Goal: Answer question/provide support: Share knowledge or assist other users

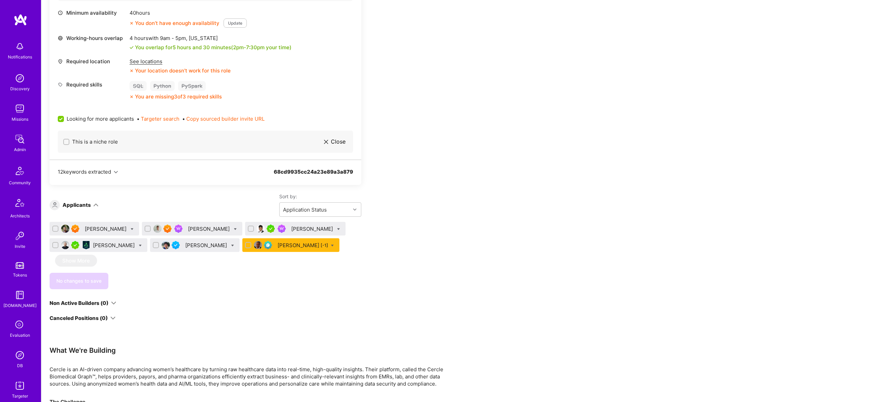
scroll to position [274, 0]
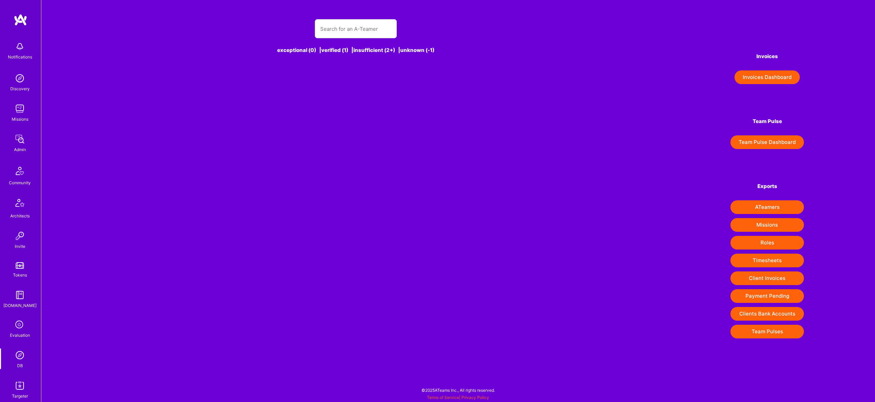
type input "[EMAIL_ADDRESS][DOMAIN_NAME]"
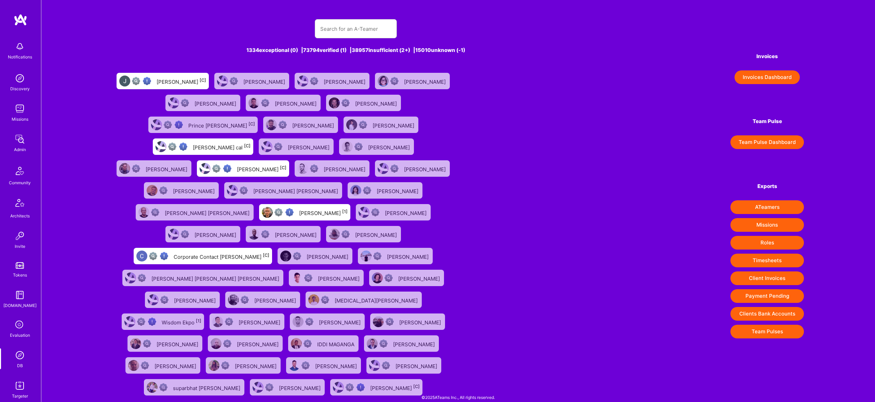
click at [369, 30] on input "text" at bounding box center [355, 28] width 71 height 17
type input "[EMAIL_ADDRESS][DOMAIN_NAME]"
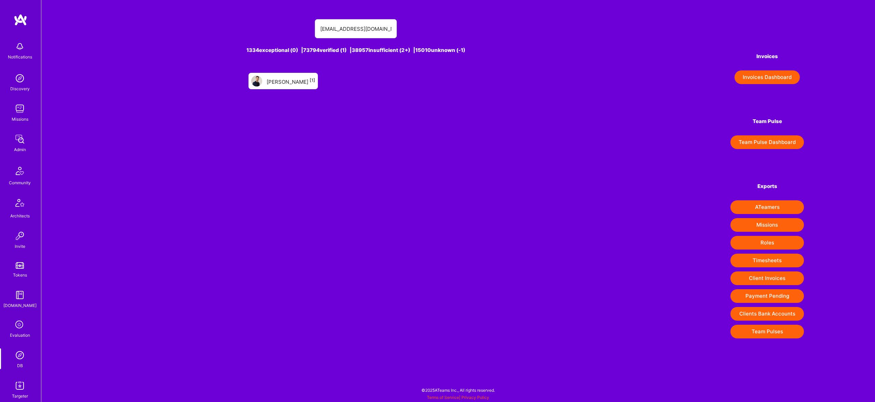
click at [294, 76] on div "Michele Roman [1]" at bounding box center [282, 81] width 69 height 16
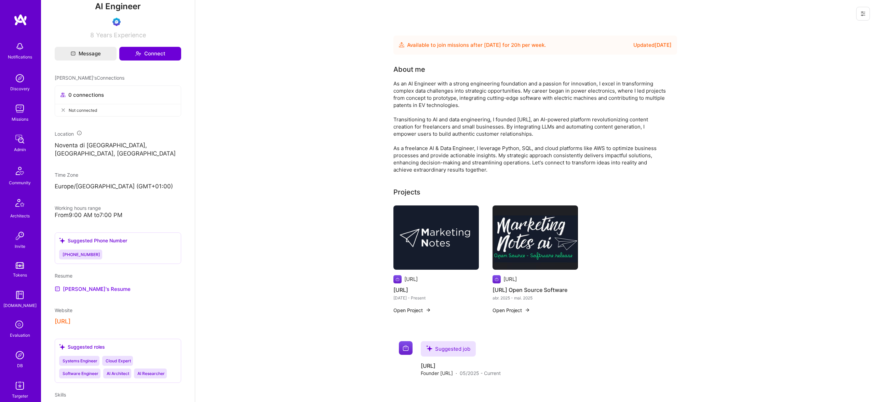
scroll to position [278, 0]
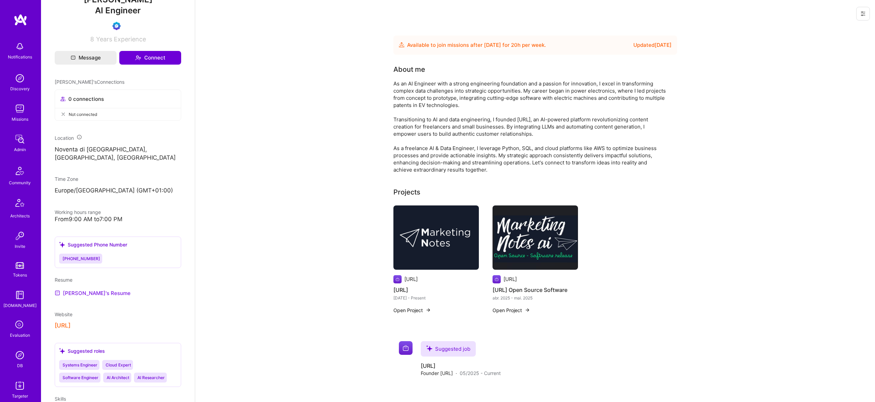
click at [90, 293] on link "[PERSON_NAME]'s Resume" at bounding box center [93, 293] width 76 height 8
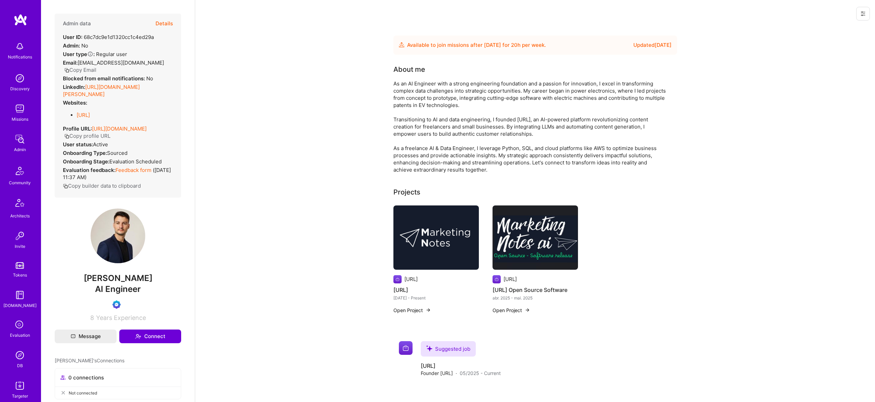
click at [170, 22] on button "Details" at bounding box center [163, 24] width 17 height 20
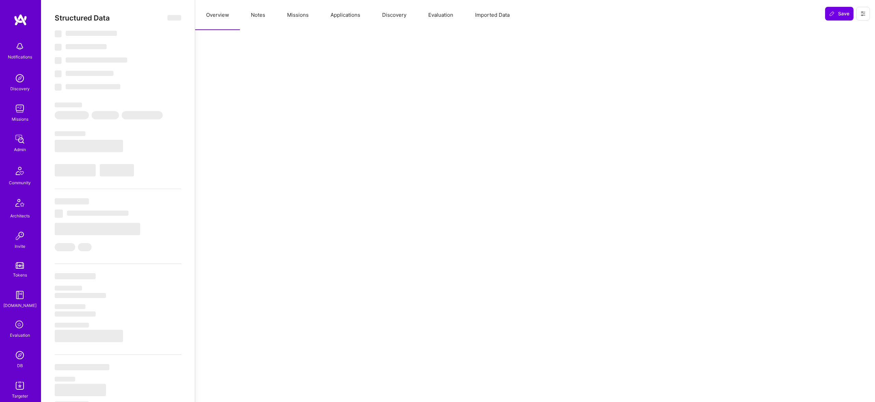
click at [316, 17] on button "Missions" at bounding box center [297, 15] width 43 height 30
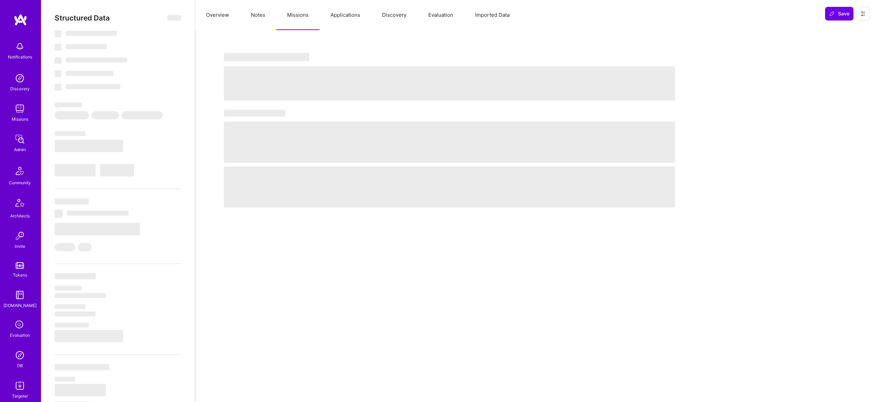
select select "Future Date"
select select "Verified"
select select "US"
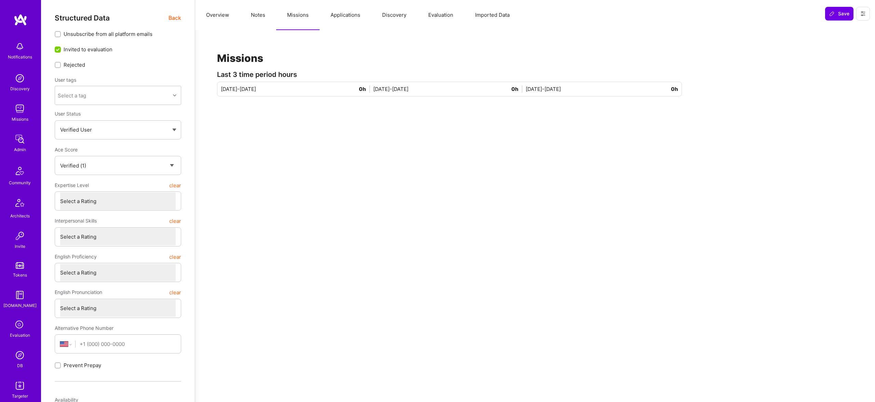
drag, startPoint x: 396, startPoint y: 19, endPoint x: 401, endPoint y: 19, distance: 5.8
click at [397, 19] on button "Discovery" at bounding box center [394, 15] width 46 height 30
click at [446, 17] on button "Evaluation" at bounding box center [440, 15] width 47 height 30
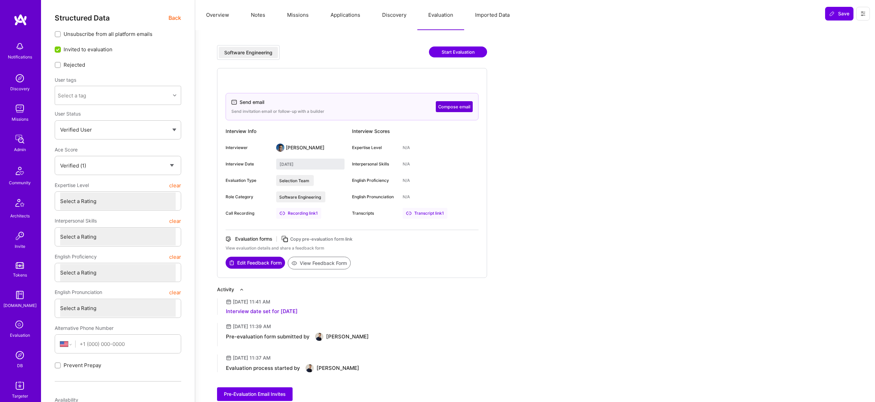
click at [320, 13] on button "Applications" at bounding box center [345, 15] width 52 height 30
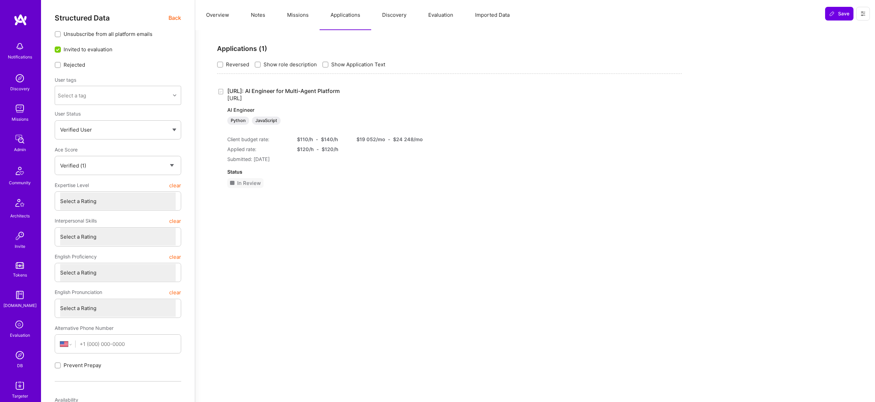
drag, startPoint x: 446, startPoint y: 11, endPoint x: 344, endPoint y: 13, distance: 101.1
click at [445, 11] on button "Evaluation" at bounding box center [440, 15] width 47 height 30
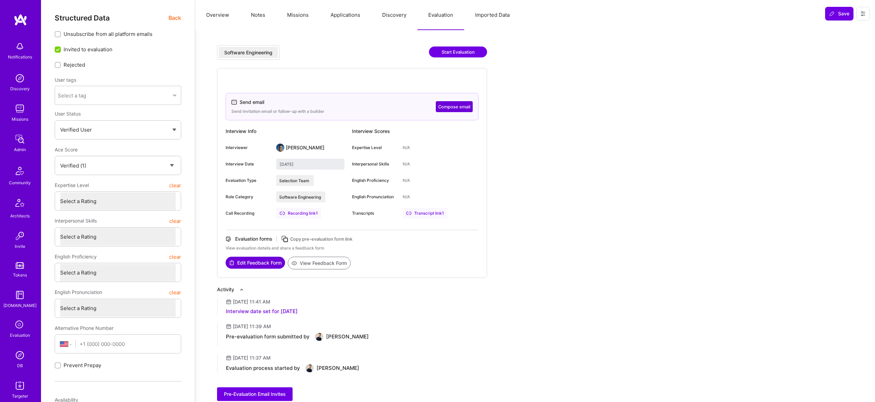
click at [264, 264] on button "Edit Feedback Form" at bounding box center [254, 263] width 59 height 12
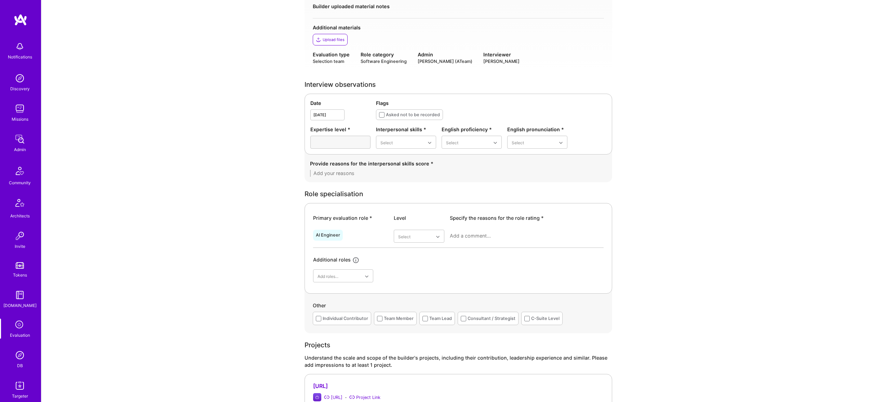
scroll to position [141, 0]
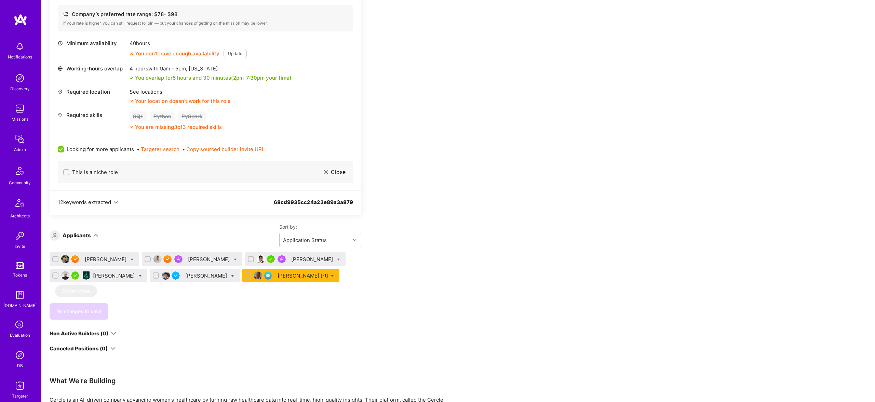
scroll to position [274, 0]
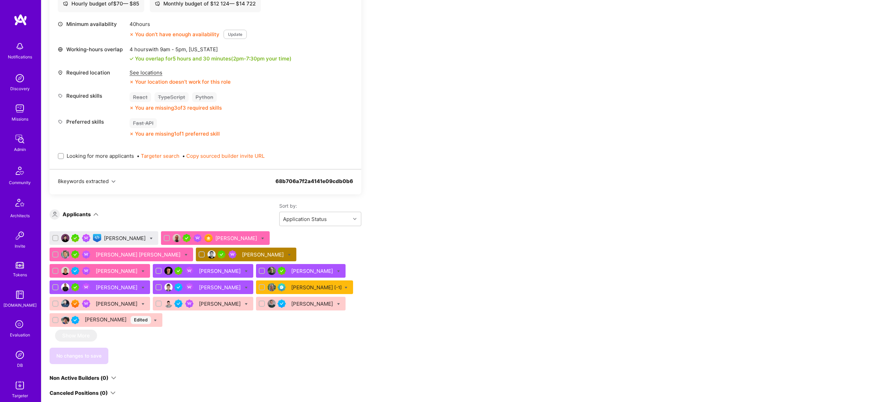
scroll to position [289, 0]
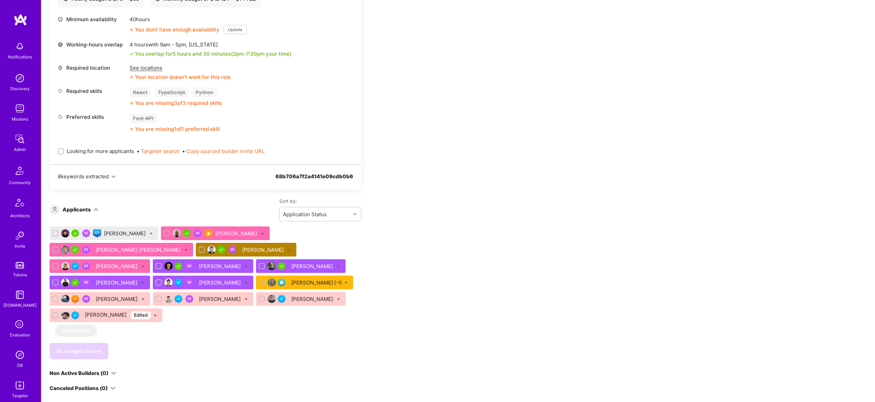
click at [242, 250] on div "[PERSON_NAME]" at bounding box center [263, 249] width 43 height 7
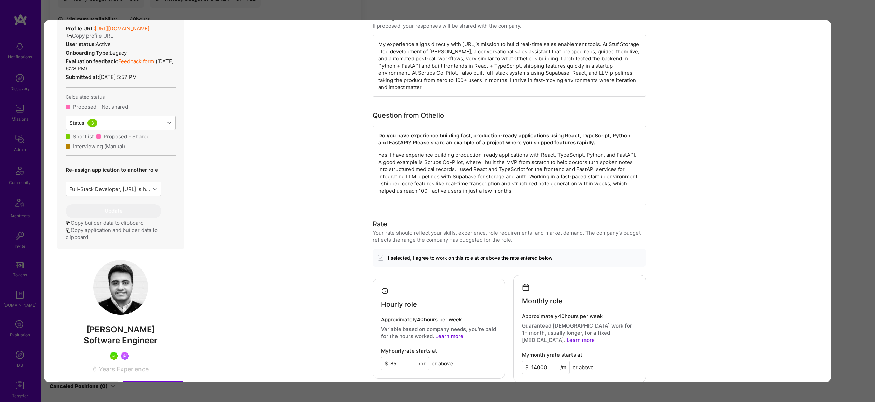
scroll to position [381, 0]
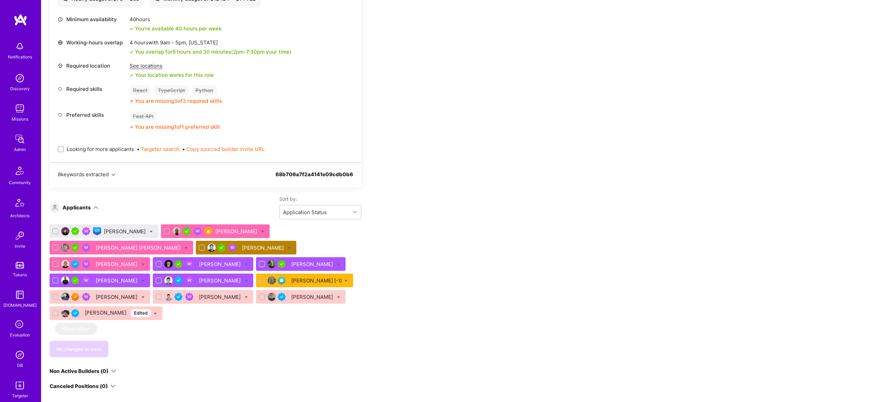
click at [215, 230] on div "[PERSON_NAME]" at bounding box center [236, 231] width 43 height 7
click at [117, 247] on div "Ivan Radigales Creus" at bounding box center [139, 247] width 86 height 7
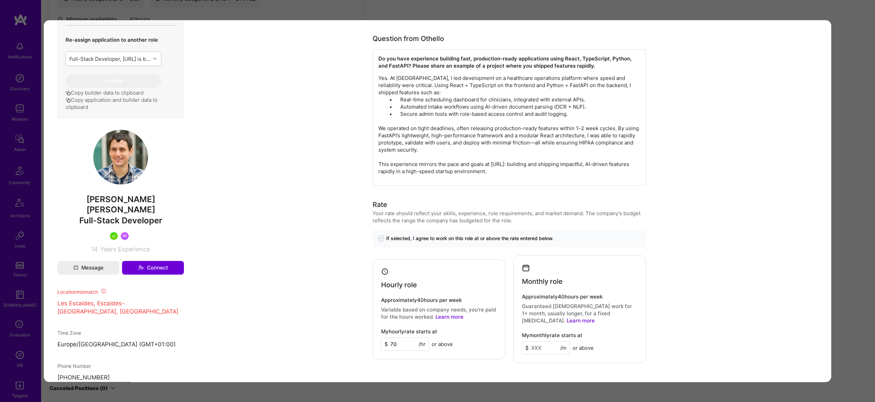
scroll to position [469, 0]
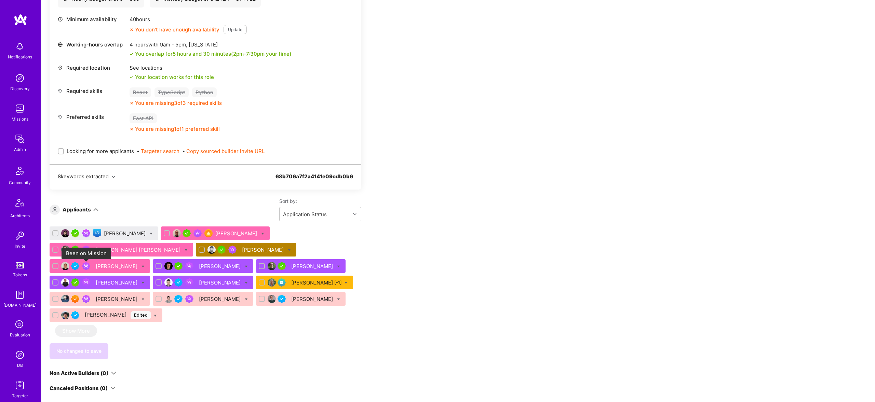
click at [90, 267] on img at bounding box center [86, 266] width 8 height 8
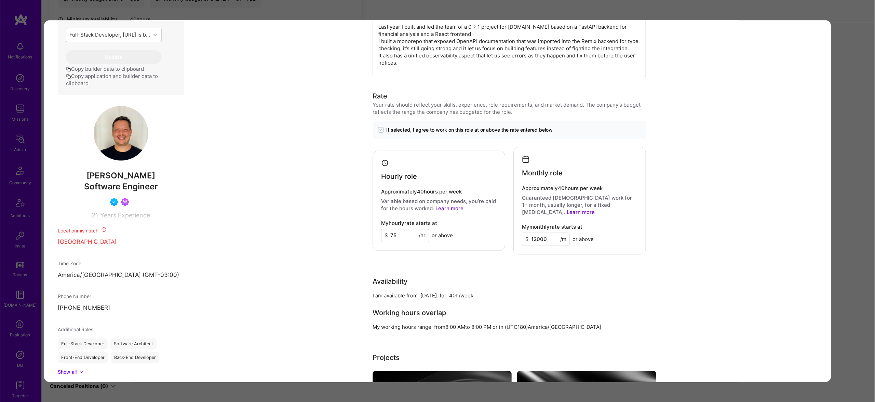
scroll to position [303, 0]
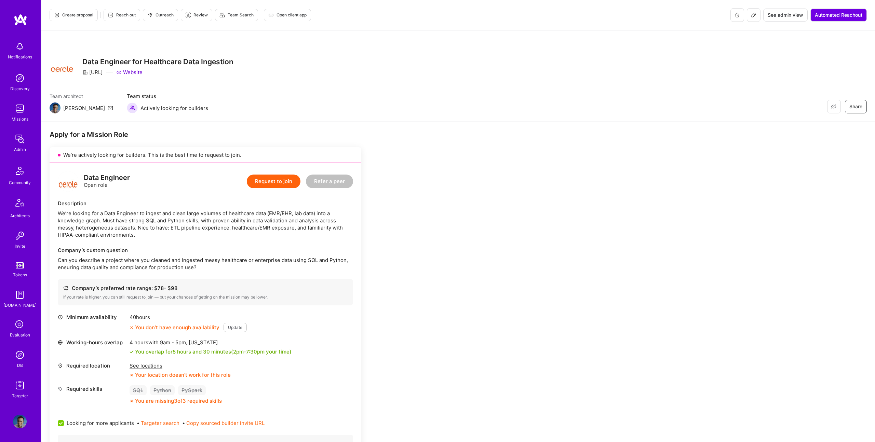
drag, startPoint x: 170, startPoint y: 13, endPoint x: 166, endPoint y: 8, distance: 6.1
click at [168, 11] on button "Outreach" at bounding box center [160, 15] width 35 height 12
click at [71, 17] on span "Create proposal" at bounding box center [73, 15] width 39 height 6
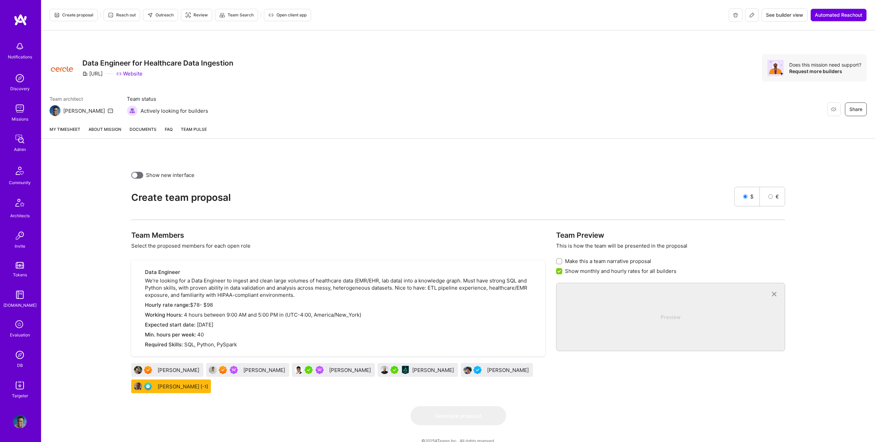
scroll to position [11, 0]
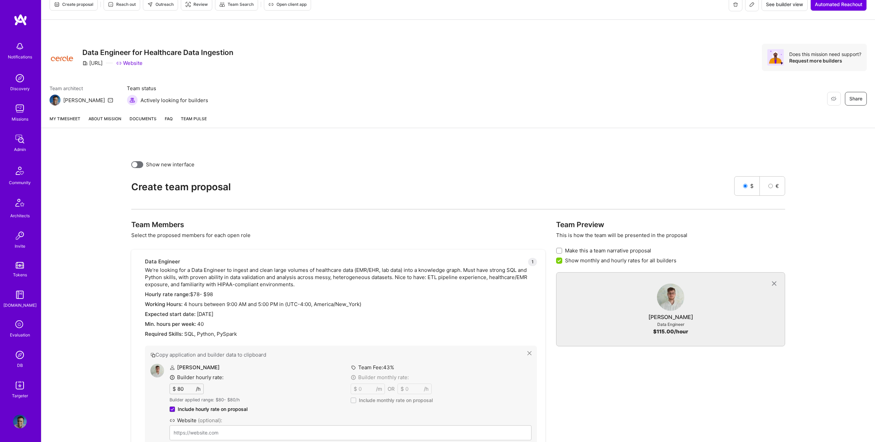
drag, startPoint x: 250, startPoint y: 358, endPoint x: 197, endPoint y: 72, distance: 290.2
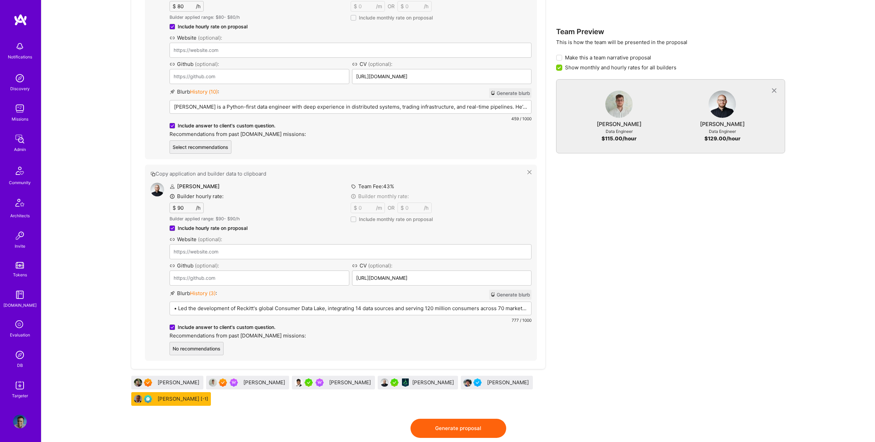
scroll to position [405, 0]
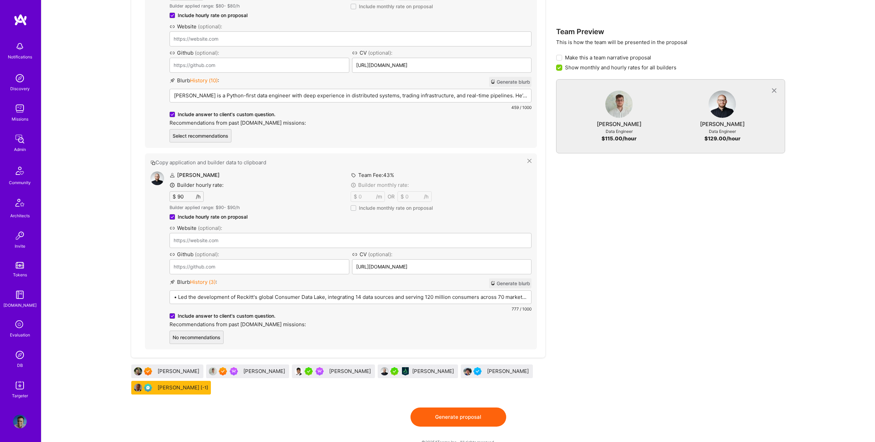
drag, startPoint x: 422, startPoint y: 357, endPoint x: 274, endPoint y: 13, distance: 375.3
click at [282, 96] on p "Jakub is a Python-first data engineer with deep experience in distributed syste…" at bounding box center [350, 95] width 353 height 7
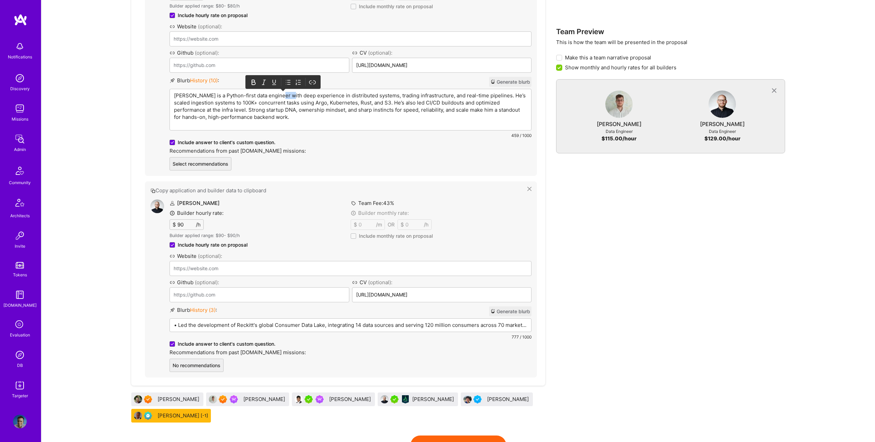
click at [282, 96] on p "Jakub is a Python-first data engineer with deep experience in distributed syste…" at bounding box center [350, 106] width 353 height 29
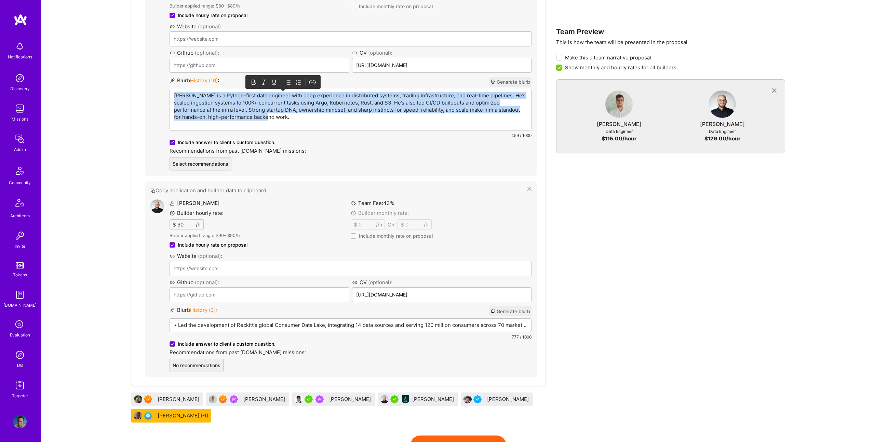
click at [282, 96] on p "Jakub is a Python-first data engineer with deep experience in distributed syste…" at bounding box center [350, 106] width 353 height 29
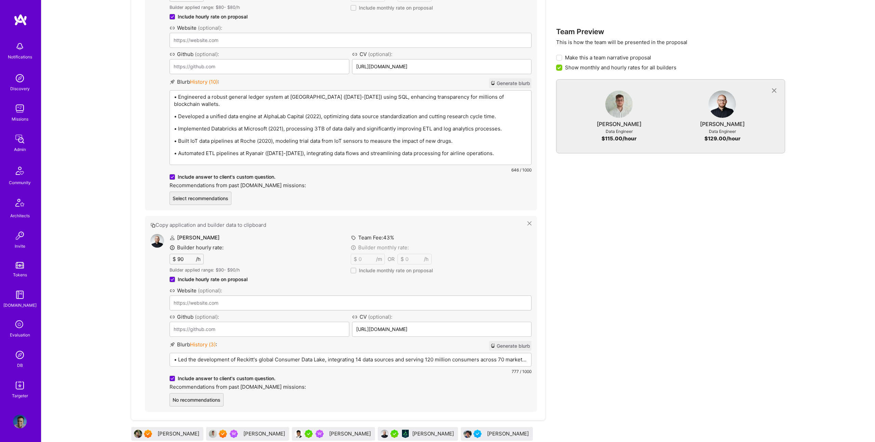
click at [316, 356] on p "• Led the development of Reckitt's global Consumer Data Lake, integrating 14 da…" at bounding box center [350, 359] width 353 height 7
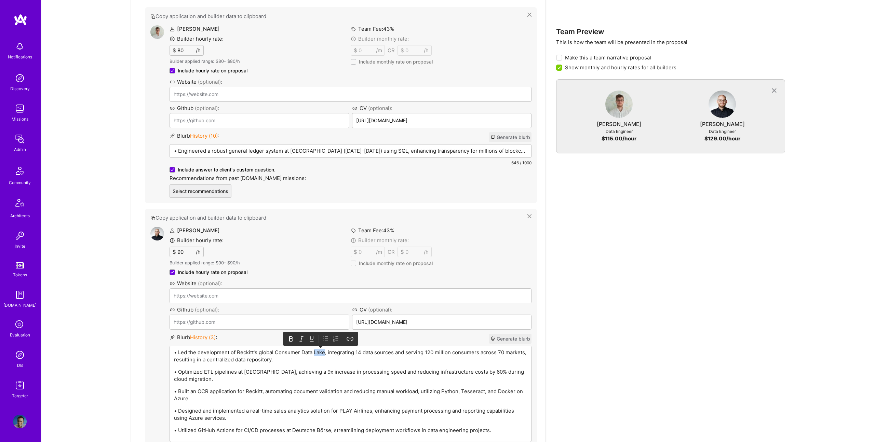
click at [316, 355] on p "• Led the development of Reckitt's global Consumer Data Lake, integrating 14 da…" at bounding box center [350, 356] width 353 height 14
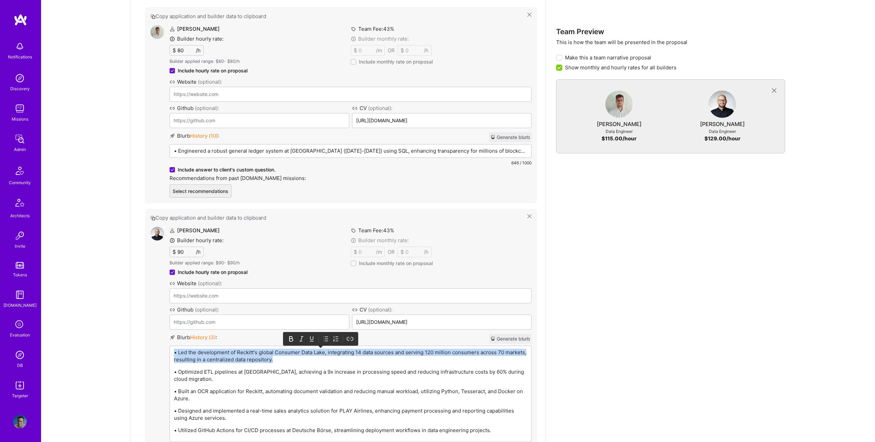
click at [316, 355] on p "• Led the development of Reckitt's global Consumer Data Lake, integrating 14 da…" at bounding box center [350, 356] width 353 height 14
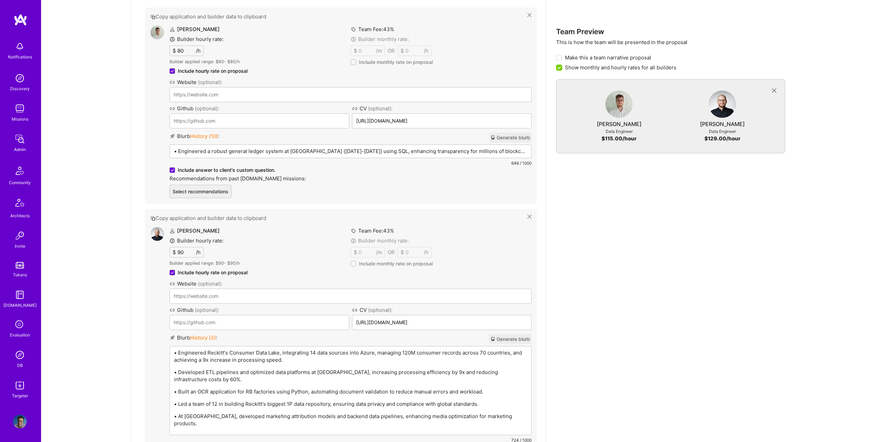
scroll to position [348, 0]
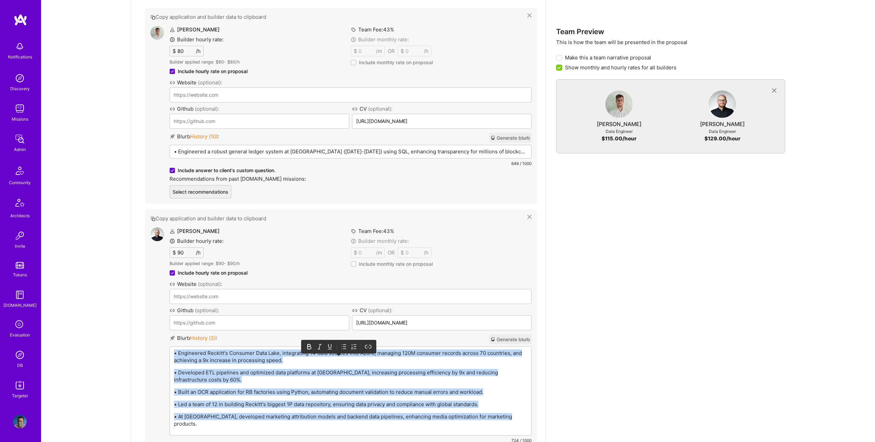
click at [346, 343] on icon at bounding box center [343, 346] width 7 height 7
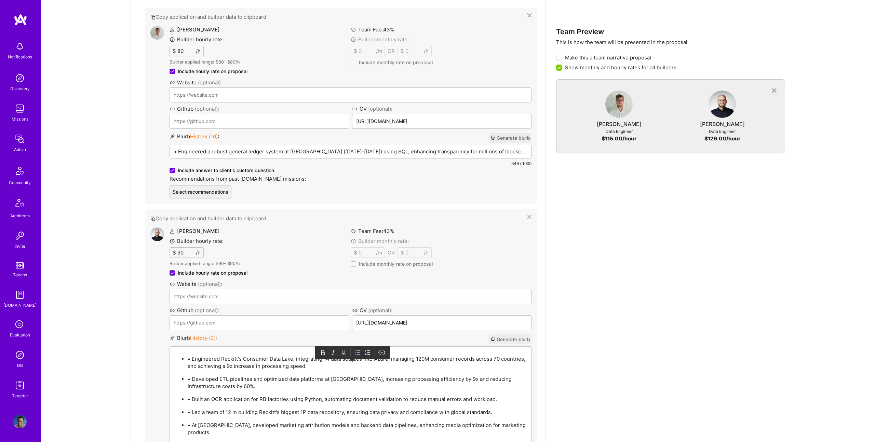
click at [194, 357] on p "• Engineered Reckitt's Consumer Data Lake, integrating 14 data sources into Azu…" at bounding box center [357, 362] width 339 height 14
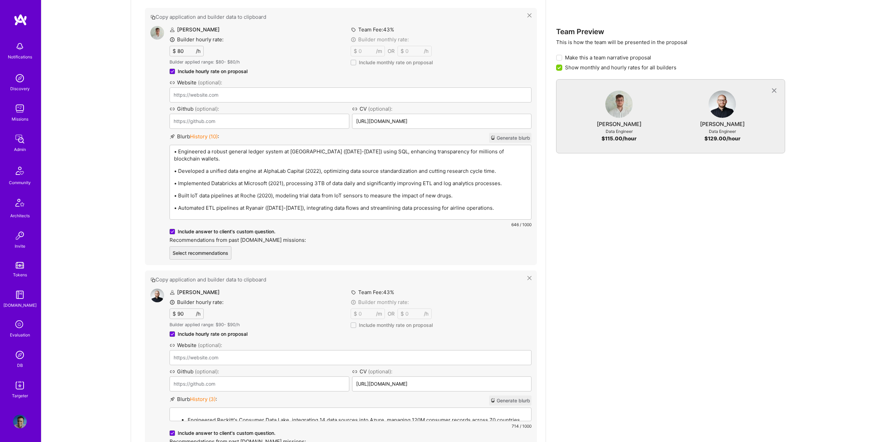
click at [214, 152] on div "• Engineered a robust general ledger system at KYAX (2022-2024) using SQL, enha…" at bounding box center [350, 182] width 361 height 74
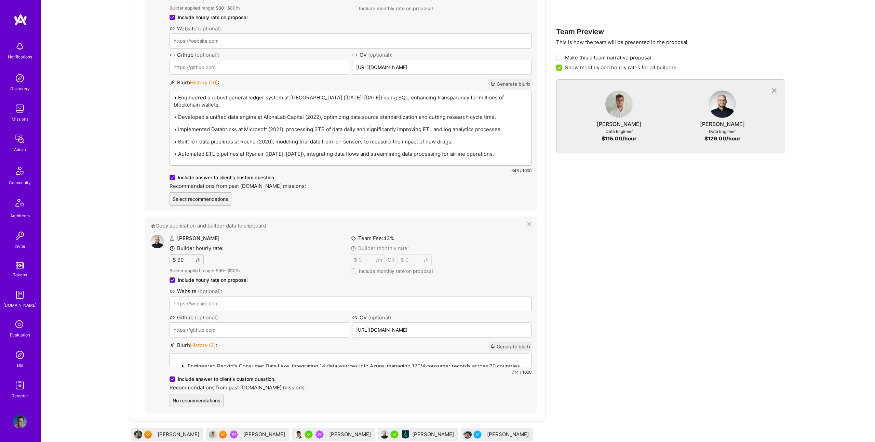
click at [238, 138] on p "• Built IoT data pipelines at Roche (2020), modeling trial data from IoT sensor…" at bounding box center [350, 141] width 353 height 7
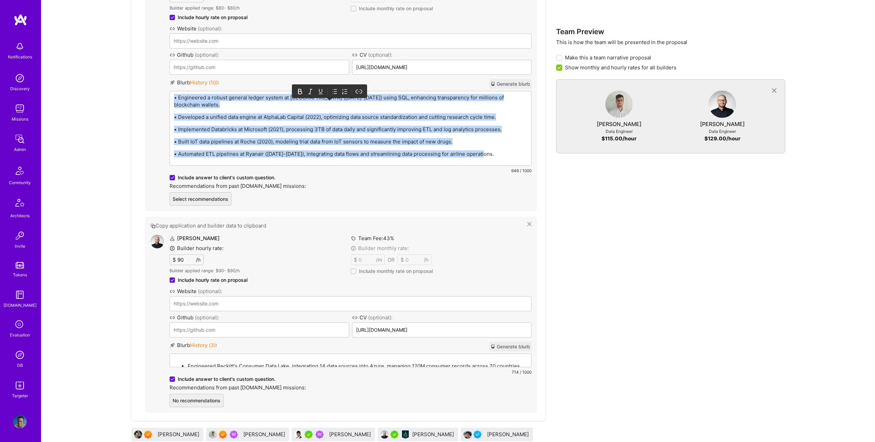
click at [335, 90] on icon at bounding box center [335, 92] width 3 height 4
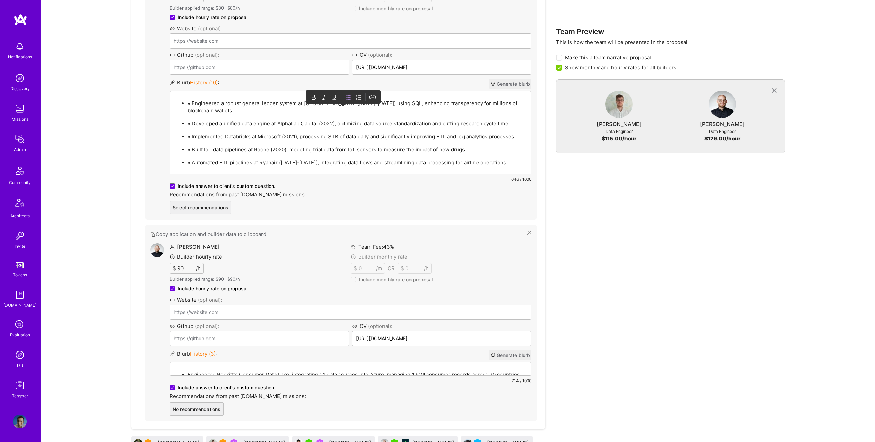
click at [191, 103] on p "• Engineered a robust general ledger system at KYAX (2022-2024) using SQL, enha…" at bounding box center [357, 107] width 339 height 14
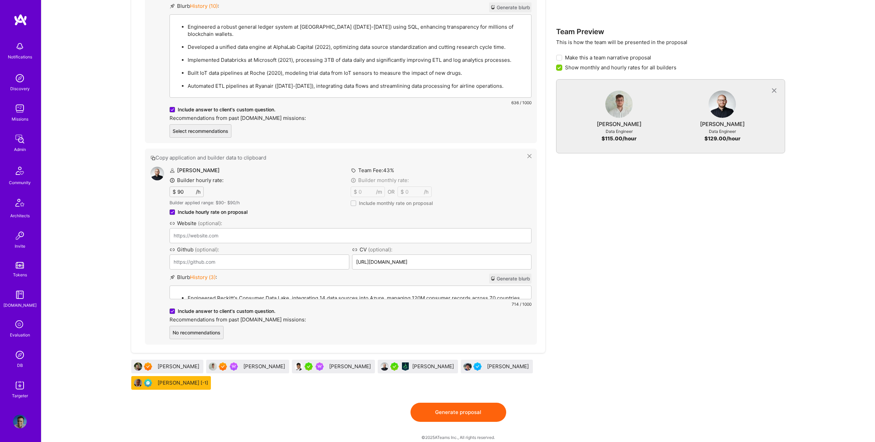
click at [465, 403] on button "Generate proposal" at bounding box center [458, 412] width 96 height 19
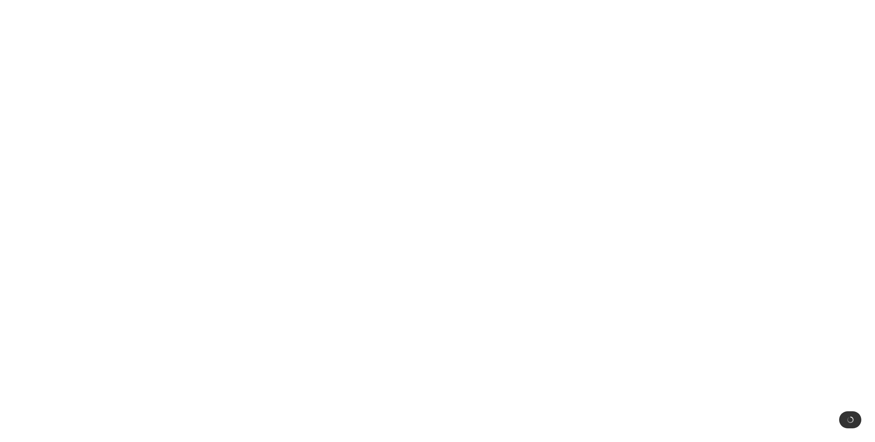
scroll to position [0, 0]
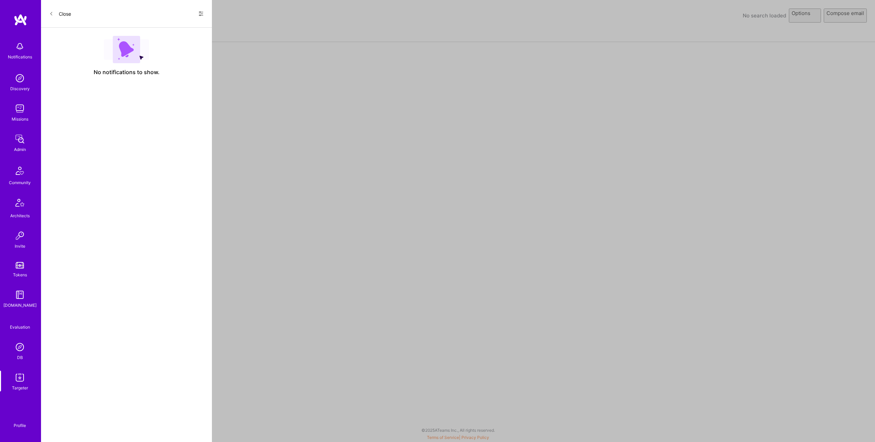
select select "rich-reachout"
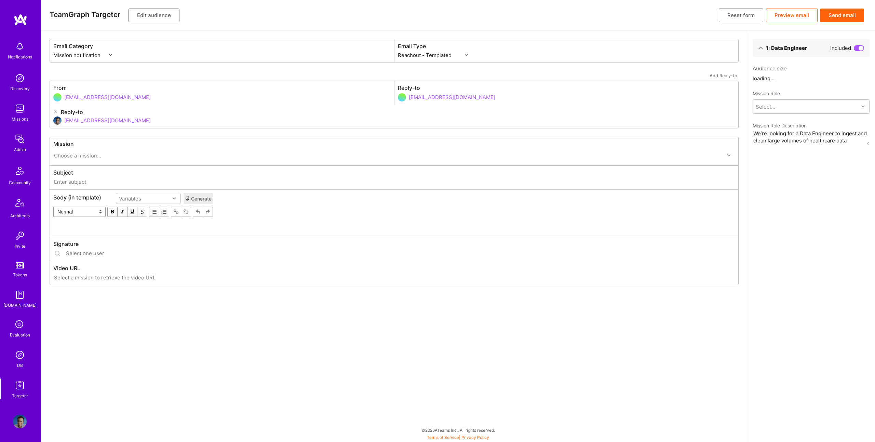
type input "[DOMAIN_NAME] // [URL]: Data Engineer for Healthcare Data Ingestion"
type input "luisteofilo@a.team"
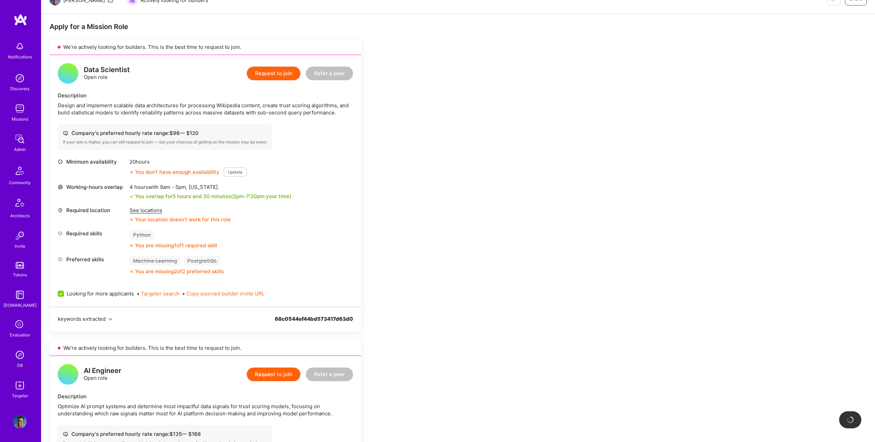
scroll to position [108, 0]
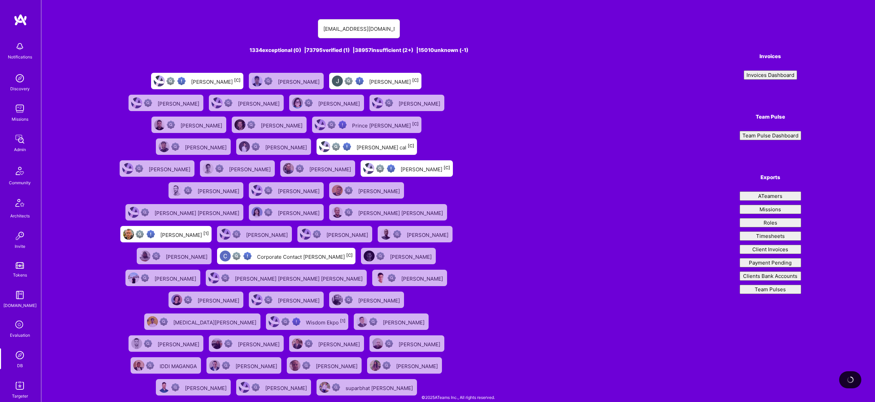
type input "[EMAIL_ADDRESS][DOMAIN_NAME]"
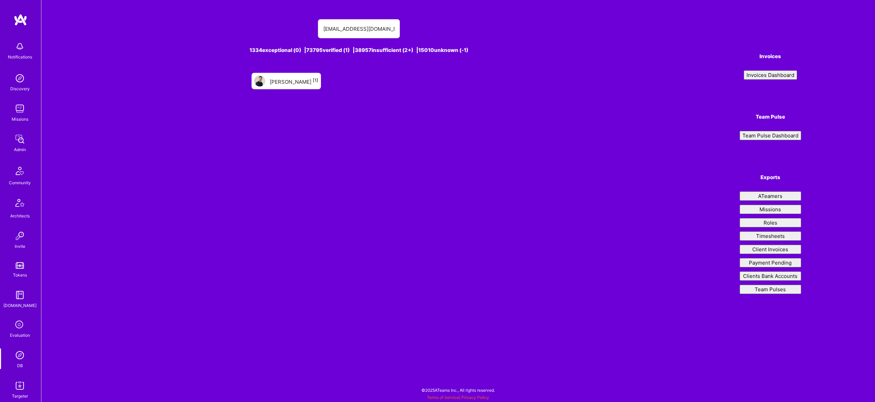
click at [278, 85] on div "[PERSON_NAME] [1]" at bounding box center [294, 81] width 49 height 9
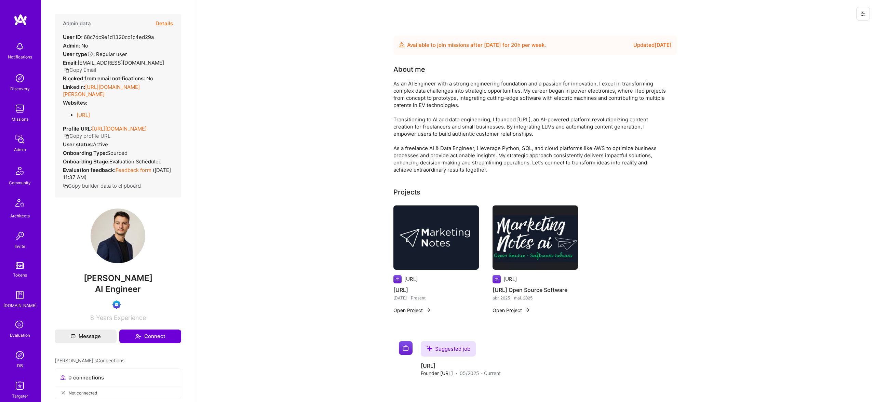
click at [137, 283] on span "[PERSON_NAME]" at bounding box center [118, 278] width 126 height 10
copy span "[PERSON_NAME]"
click at [146, 283] on span "[PERSON_NAME]" at bounding box center [118, 278] width 126 height 10
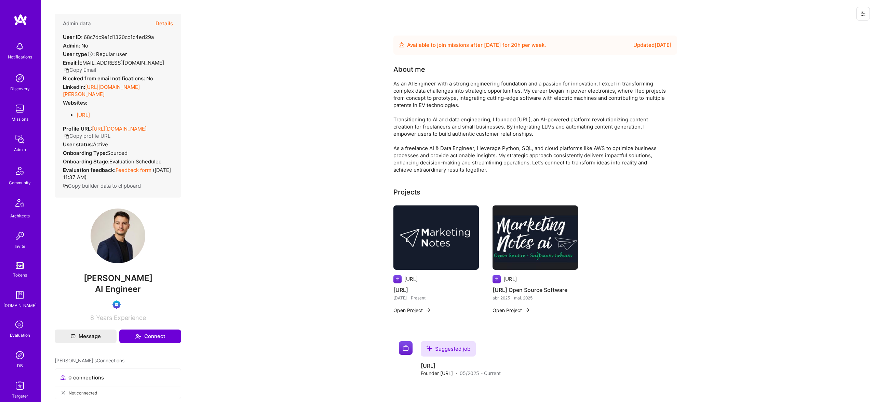
drag, startPoint x: 146, startPoint y: 289, endPoint x: 121, endPoint y: 280, distance: 26.4
click at [140, 283] on span "[PERSON_NAME]" at bounding box center [118, 278] width 126 height 10
click at [121, 280] on div "Admin data Details User ID: 68c7dc9e1d1320cc1c4ed29a Admin: No User type Regula…" at bounding box center [118, 167] width 126 height 307
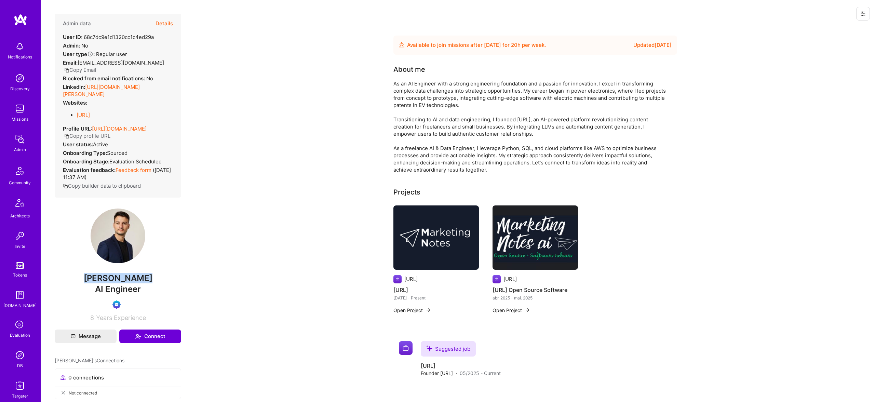
click at [148, 273] on div "Admin data Details User ID: 68c7dc9e1d1320cc1c4ed29a Admin: No User type Regula…" at bounding box center [118, 167] width 126 height 307
click at [129, 283] on span "[PERSON_NAME]" at bounding box center [118, 278] width 126 height 10
copy span "[PERSON_NAME]"
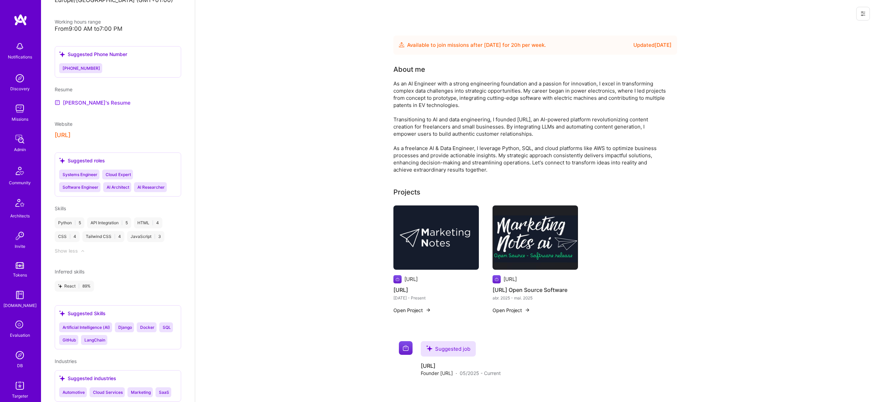
scroll to position [490, 0]
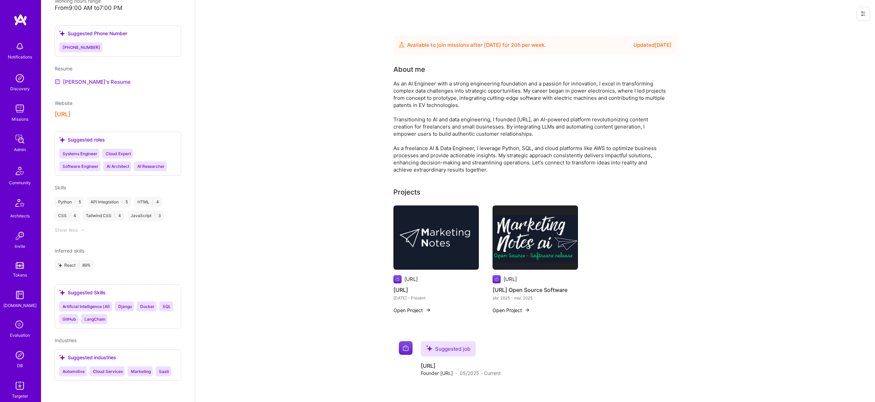
click at [75, 84] on link "[PERSON_NAME]'s Resume" at bounding box center [93, 82] width 76 height 8
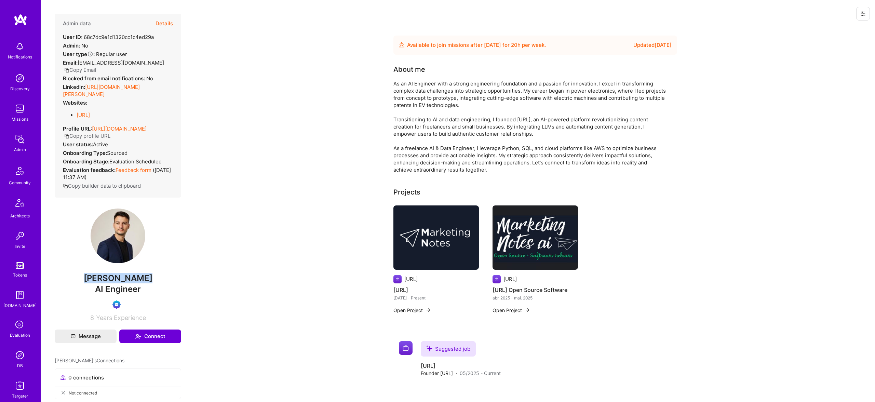
click at [131, 86] on link "[URL][DOMAIN_NAME][PERSON_NAME]" at bounding box center [101, 91] width 77 height 14
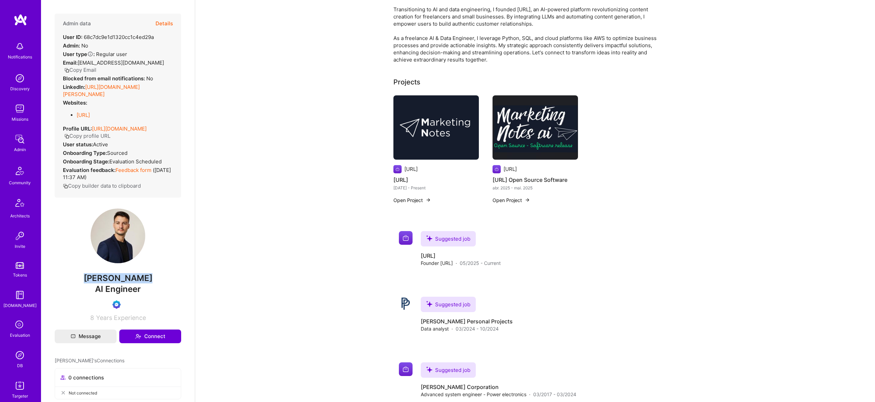
click at [164, 19] on button "Details" at bounding box center [163, 24] width 17 height 20
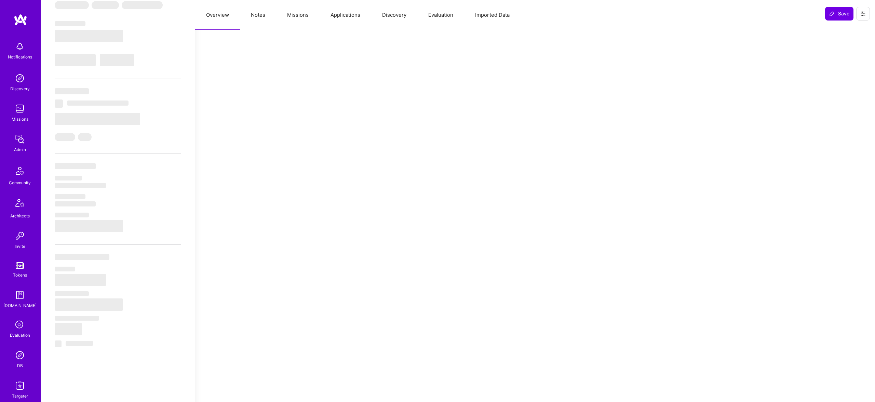
click at [259, 12] on button "Notes" at bounding box center [258, 15] width 36 height 30
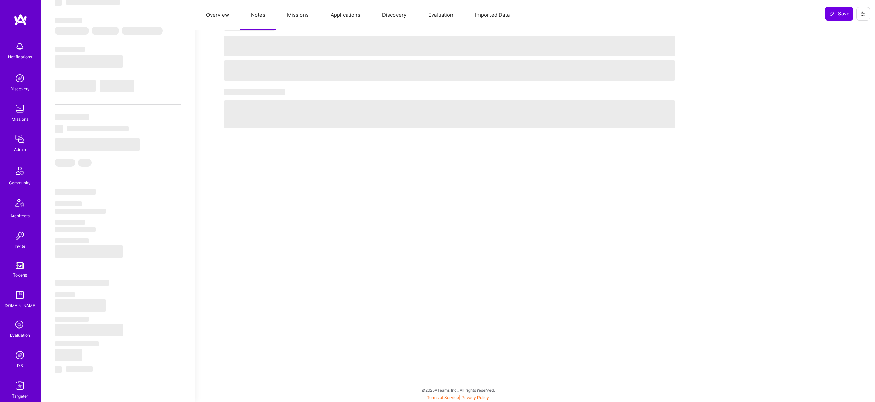
select select "Future Date"
select select "Verified"
select select "US"
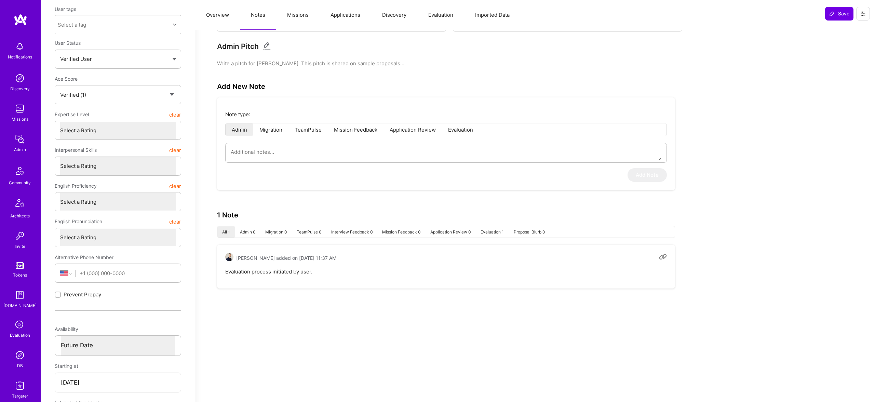
scroll to position [69, 0]
click at [273, 16] on button "Notes" at bounding box center [258, 15] width 36 height 30
click at [294, 16] on button "Missions" at bounding box center [297, 15] width 43 height 30
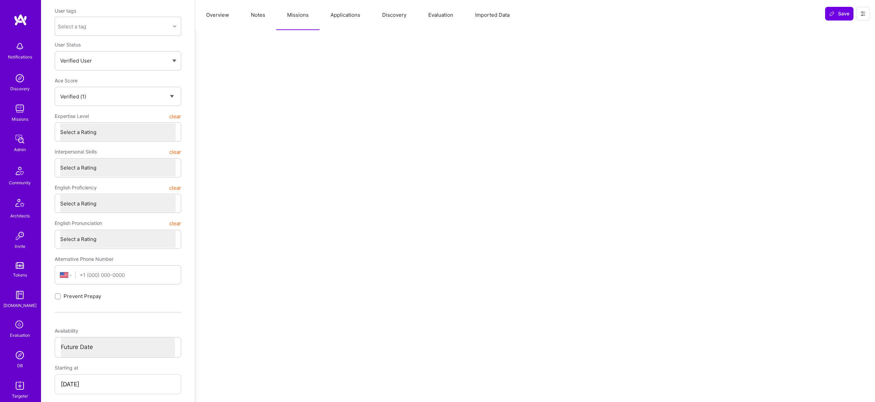
click at [333, 19] on button "Applications" at bounding box center [345, 15] width 52 height 30
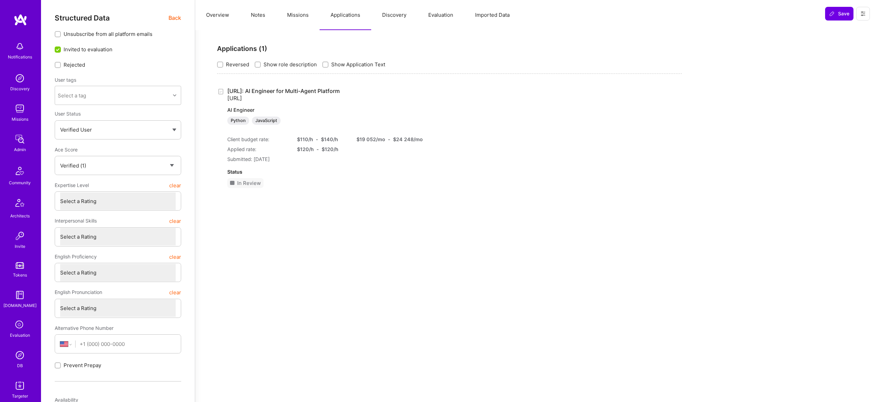
click at [305, 88] on link "[URL]: AI Engineer for Multi-Agent Platform [URL] AI Engineer Python JavaScript" at bounding box center [317, 105] width 180 height 37
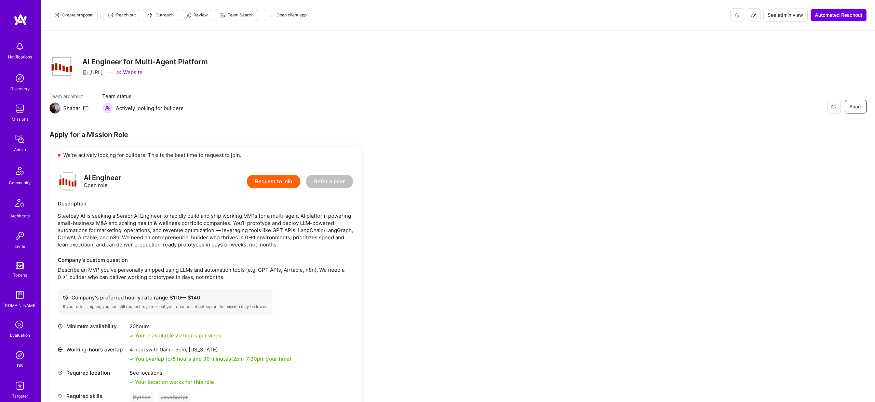
click at [11, 356] on link "DB" at bounding box center [20, 358] width 42 height 21
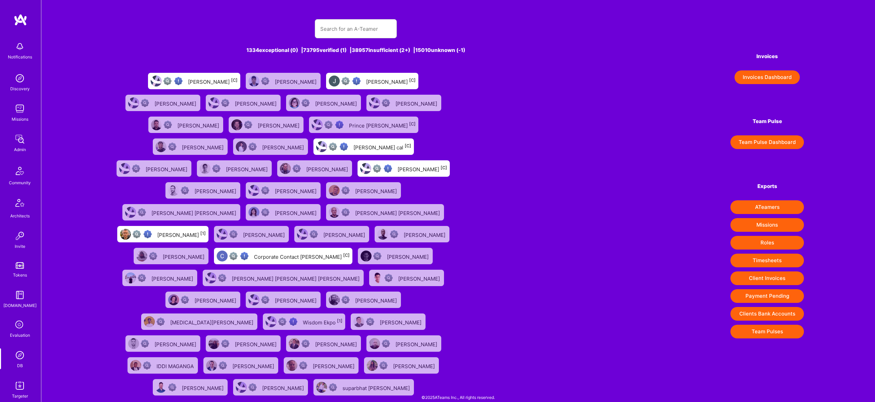
click at [360, 39] on div "1334 exceptional (0) | 73795 verified (1) | 38957 insufficient (2+) | 15010 unk…" at bounding box center [355, 204] width 487 height 387
click at [357, 30] on input "text" at bounding box center [355, 28] width 71 height 17
paste input "[EMAIL_ADDRESS][DOMAIN_NAME]"
type input "[EMAIL_ADDRESS][DOMAIN_NAME]"
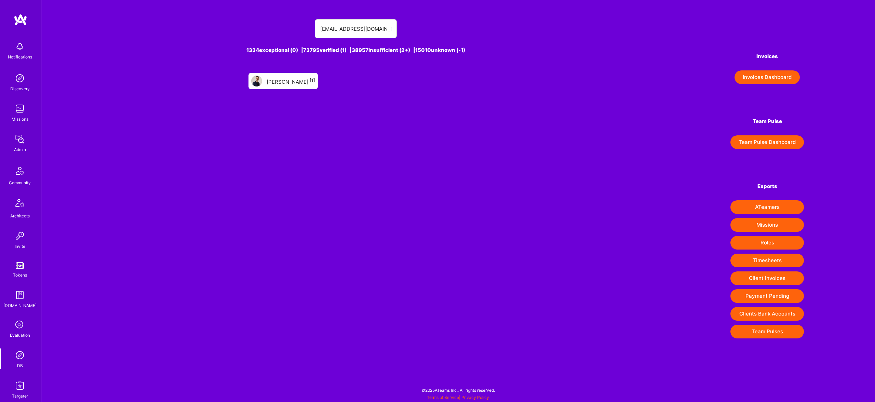
click at [298, 78] on div "[PERSON_NAME] [1]" at bounding box center [290, 81] width 49 height 9
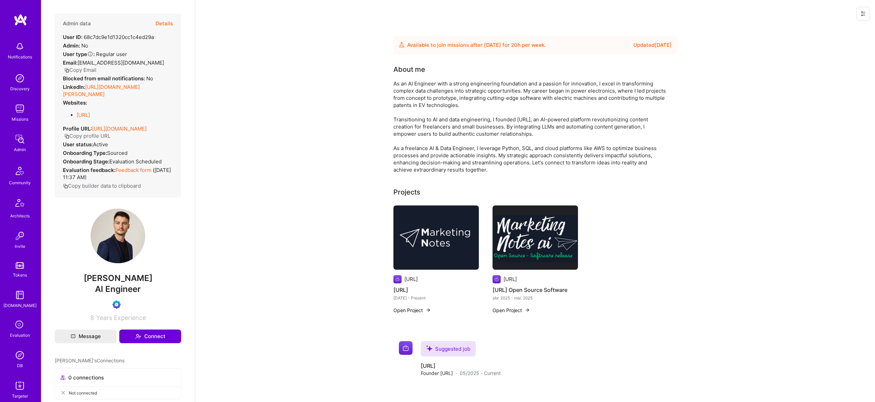
drag, startPoint x: 546, startPoint y: 278, endPoint x: 505, endPoint y: 278, distance: 41.3
click at [505, 278] on div "[URL]" at bounding box center [534, 279] width 85 height 8
copy div "[URL]"
click at [164, 25] on button "Details" at bounding box center [163, 24] width 17 height 20
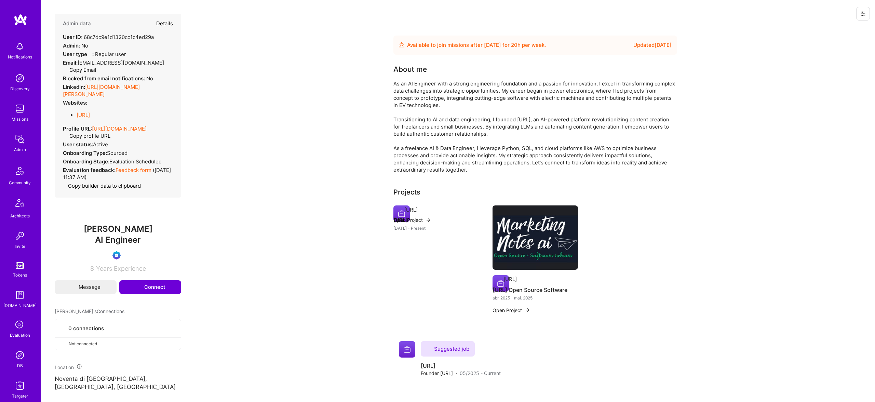
type textarea "x"
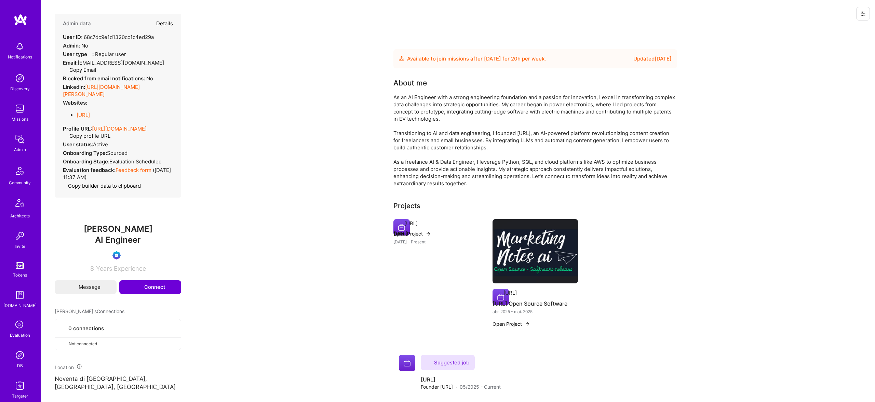
select select "Verified"
select select "US"
select select "Future Date"
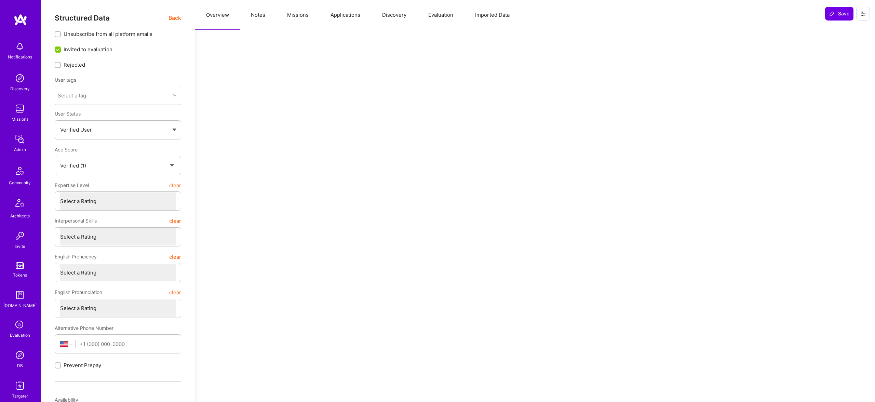
click at [265, 15] on button "Notes" at bounding box center [258, 15] width 36 height 30
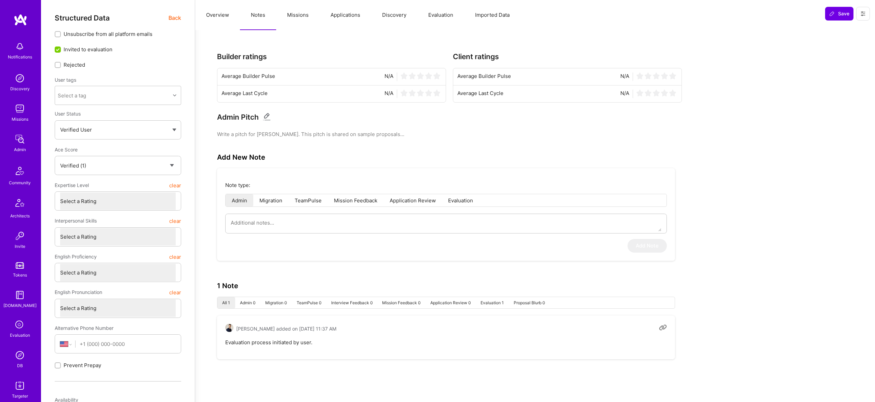
click at [306, 16] on button "Missions" at bounding box center [297, 15] width 43 height 30
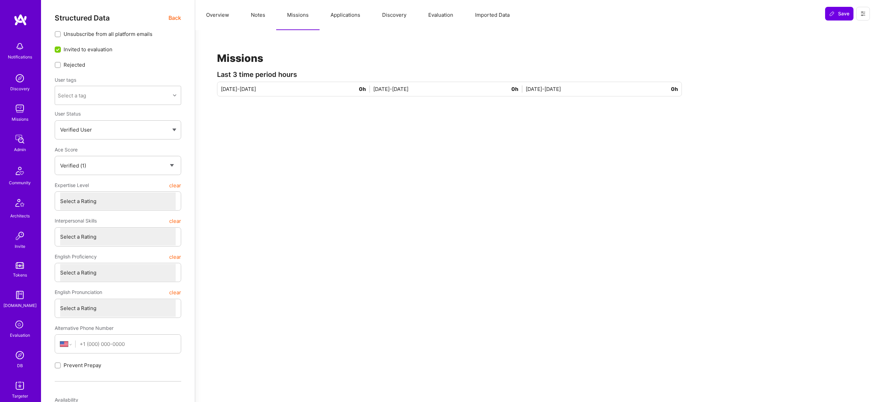
click at [354, 17] on button "Applications" at bounding box center [345, 15] width 52 height 30
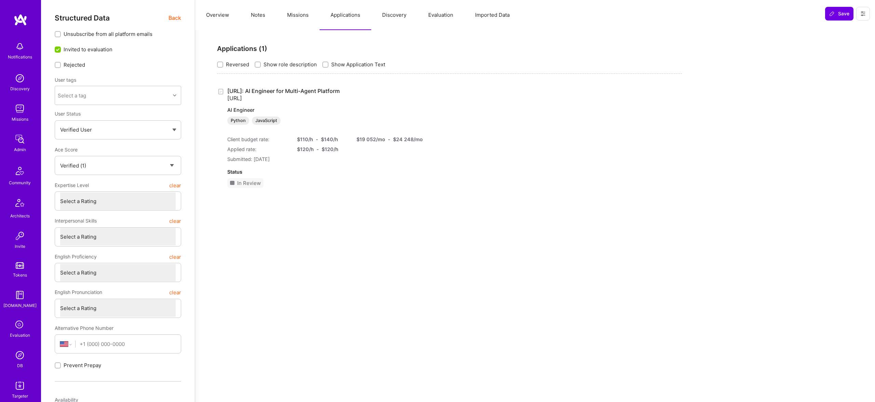
click at [408, 16] on button "Discovery" at bounding box center [394, 15] width 46 height 30
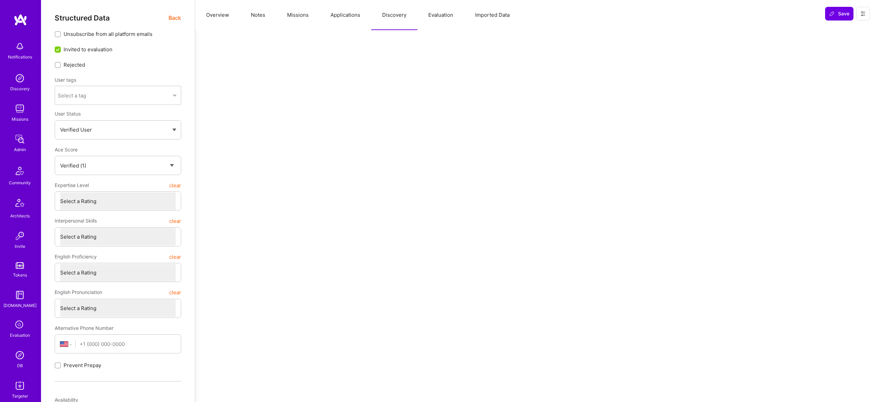
click at [443, 15] on button "Evaluation" at bounding box center [440, 15] width 47 height 30
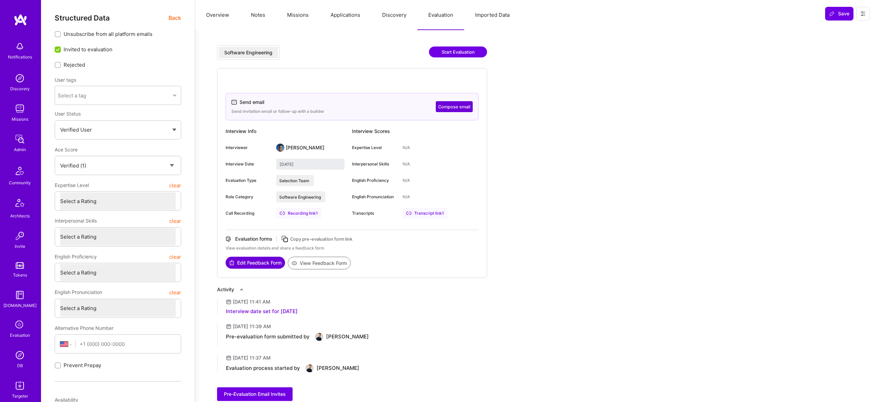
click at [263, 261] on button "Edit Feedback Form" at bounding box center [254, 263] width 59 height 12
click at [214, 15] on button "Overview" at bounding box center [217, 15] width 45 height 30
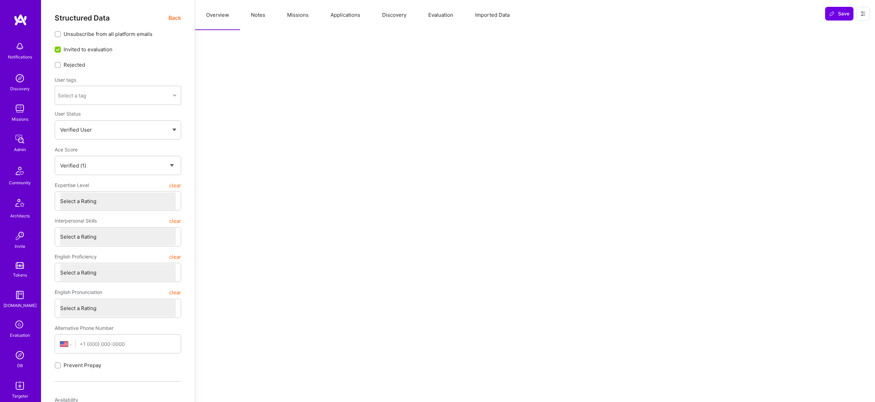
click at [256, 13] on button "Notes" at bounding box center [258, 15] width 36 height 30
type textarea "x"
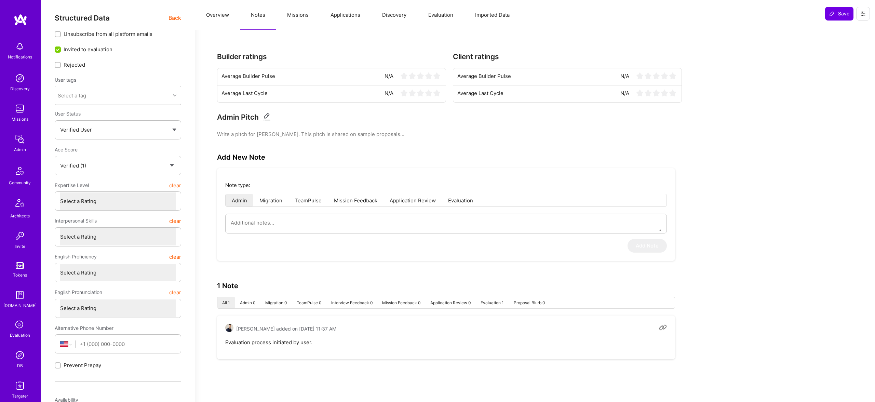
click at [292, 16] on button "Missions" at bounding box center [297, 15] width 43 height 30
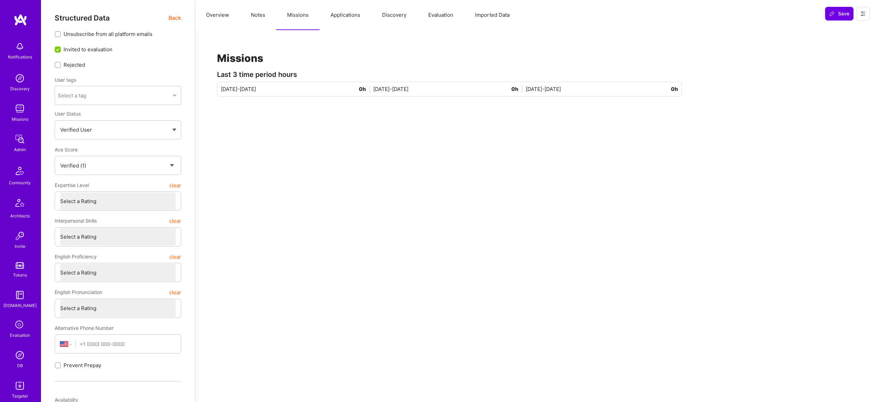
click at [223, 11] on button "Overview" at bounding box center [217, 15] width 45 height 30
drag, startPoint x: 159, startPoint y: 19, endPoint x: 176, endPoint y: 15, distance: 17.2
click at [169, 16] on div "Structured Data Back" at bounding box center [118, 18] width 126 height 9
click at [176, 15] on span "Back" at bounding box center [174, 18] width 13 height 9
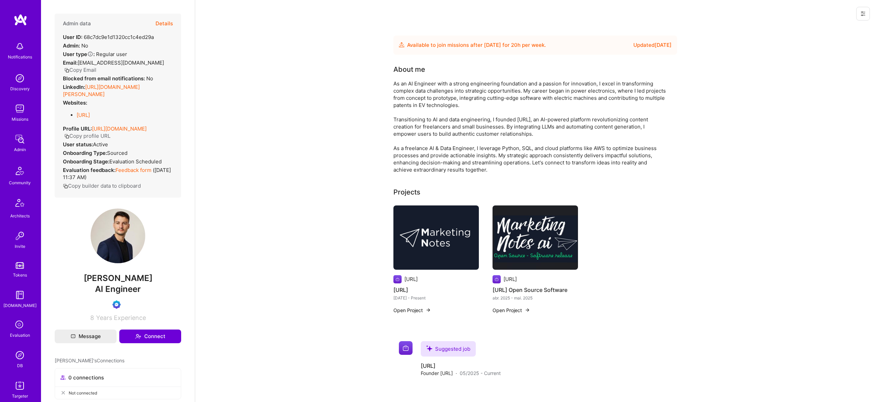
click at [402, 290] on h4 "[URL]" at bounding box center [435, 289] width 85 height 9
copy h4 "[URL]"
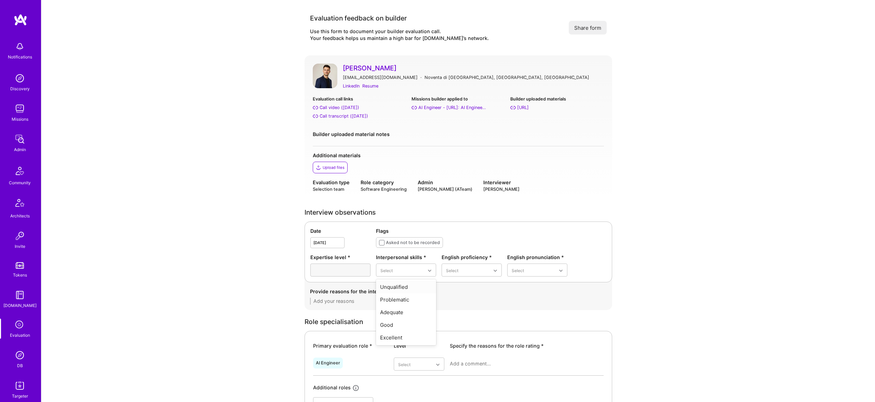
click at [588, 238] on div "Flags Asked not to be recorded" at bounding box center [491, 237] width 230 height 21
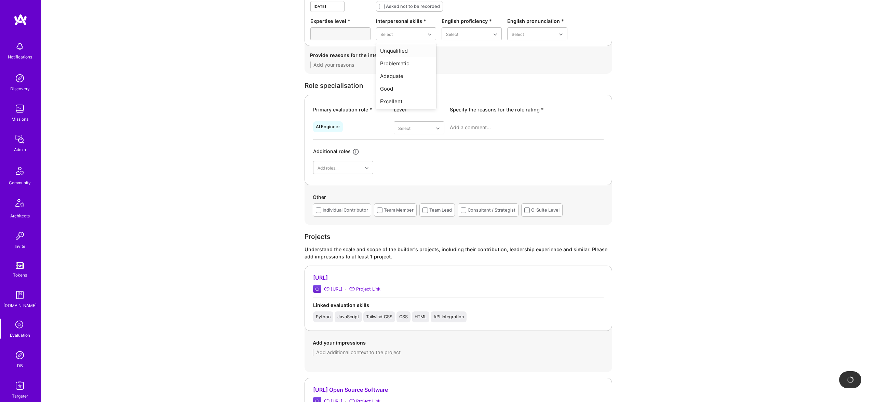
click at [544, 257] on div "Understand the scale and scope of the builder's projects, including their contr…" at bounding box center [457, 253] width 307 height 14
click at [379, 215] on div "Other Individual Contributor Team Member Team Lead Consultant / Strategist C-Su…" at bounding box center [457, 203] width 307 height 40
click at [389, 154] on div "AI Engineer Select Additional roles Add roles... AI Architect AI Researcher Alg…" at bounding box center [458, 144] width 290 height 55
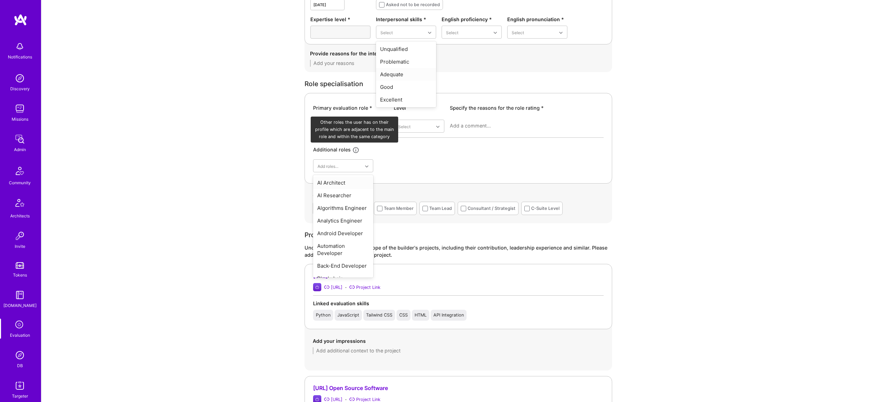
click at [354, 150] on icon at bounding box center [356, 150] width 8 height 8
click at [408, 160] on div "AI Engineer Select Additional roles Add roles... AI Architect AI Researcher Alg…" at bounding box center [458, 144] width 290 height 55
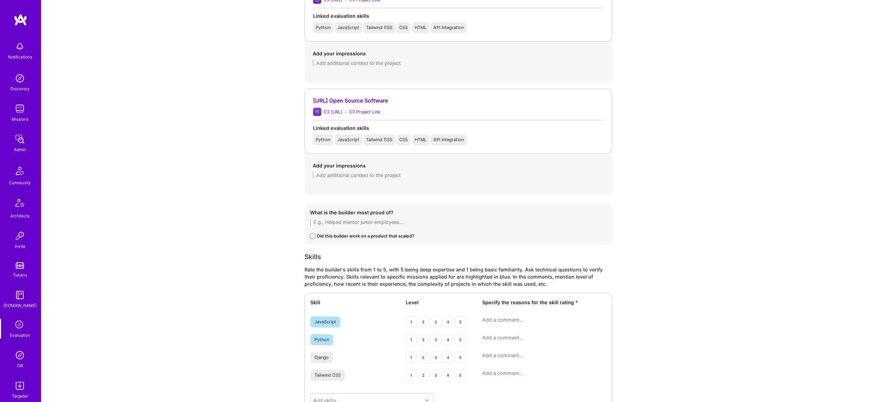
scroll to position [530, 0]
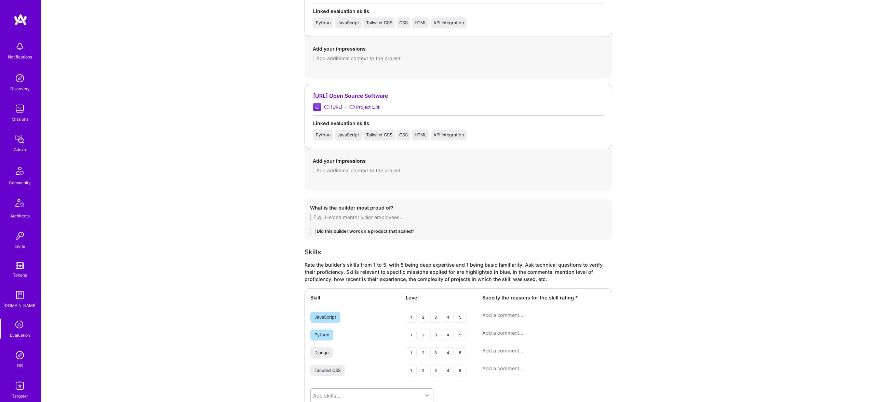
click at [462, 262] on div "Rate the builder's skills from 1 to 5, with 5 being deep expertise and 1 being …" at bounding box center [457, 272] width 307 height 22
click at [457, 274] on div "Rate the builder's skills from 1 to 5, with 5 being deep expertise and 1 being …" at bounding box center [457, 272] width 307 height 22
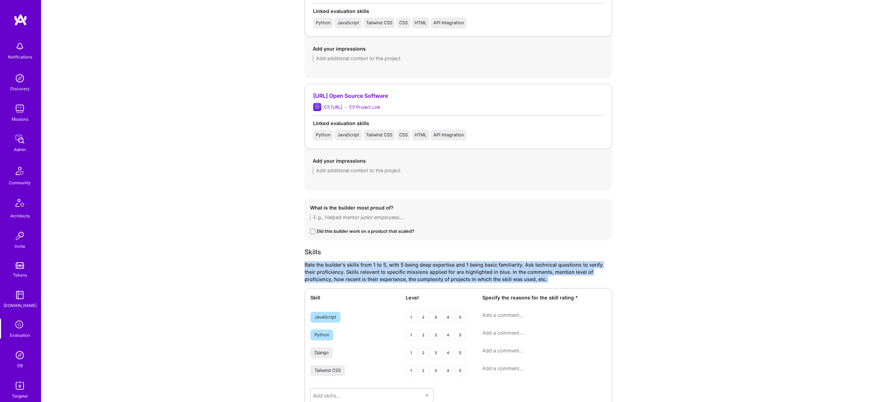
click at [457, 274] on div "Rate the builder's skills from 1 to 5, with 5 being deep expertise and 1 being …" at bounding box center [457, 272] width 307 height 22
click at [456, 273] on div "Rate the builder's skills from 1 to 5, with 5 being deep expertise and 1 being …" at bounding box center [457, 272] width 307 height 22
